Goal: Check status

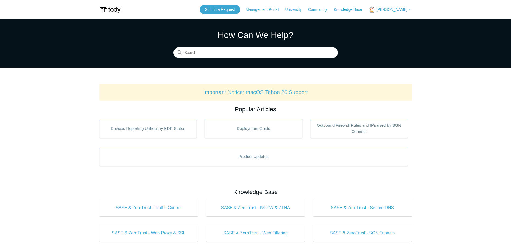
click at [400, 10] on span "[PERSON_NAME]" at bounding box center [391, 9] width 31 height 4
click at [394, 20] on link "My Support Requests" at bounding box center [394, 20] width 52 height 9
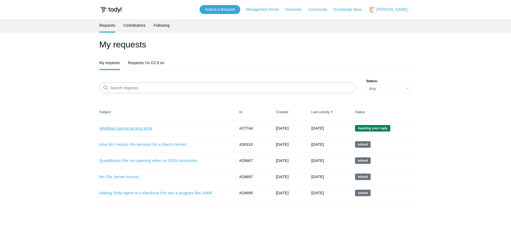
click at [142, 127] on link "Windows cannot access error" at bounding box center [163, 128] width 128 height 6
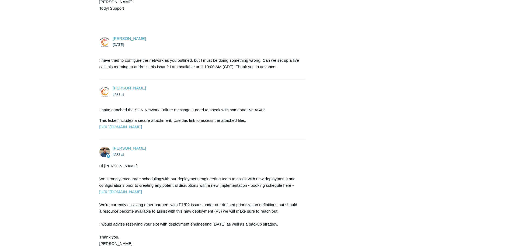
scroll to position [673, 0]
